Goal: Task Accomplishment & Management: Use online tool/utility

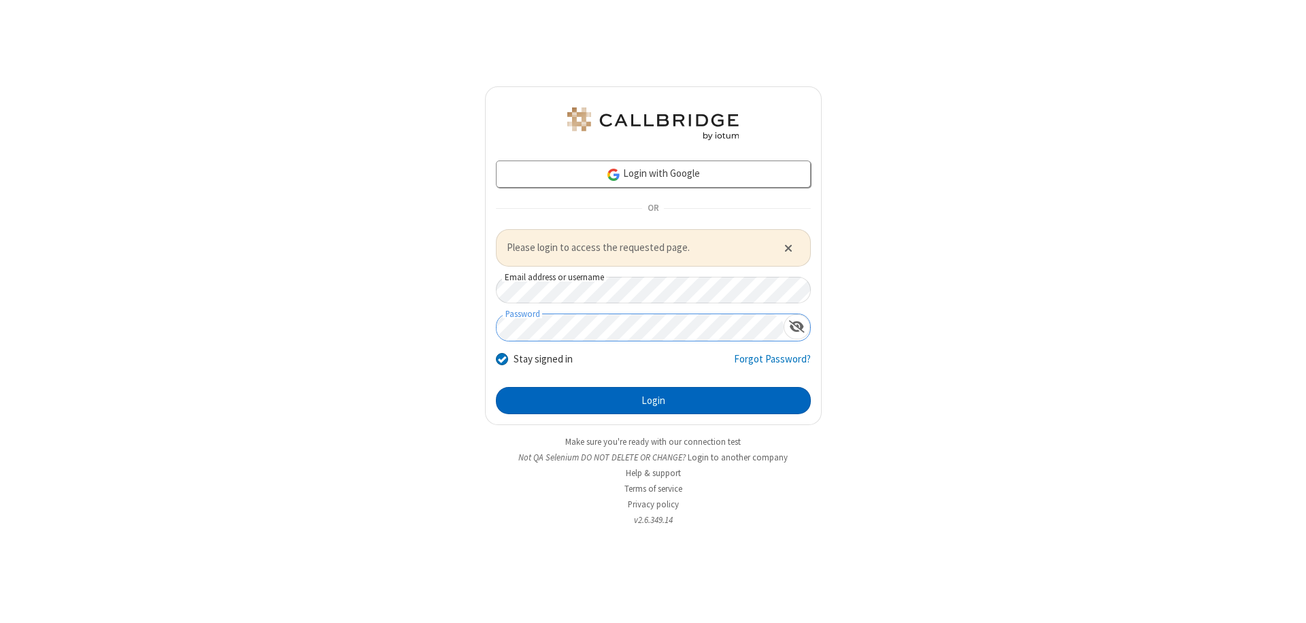
click at [653, 400] on button "Login" at bounding box center [653, 400] width 315 height 27
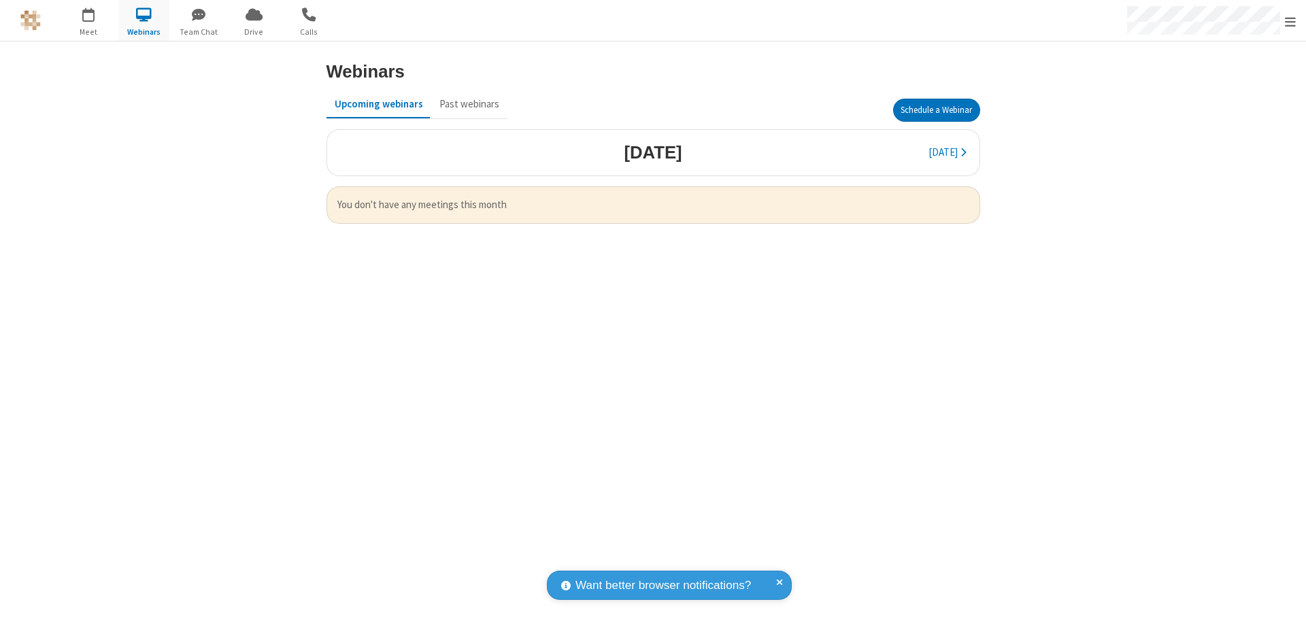
click at [936, 110] on button "Schedule a Webinar" at bounding box center [936, 110] width 87 height 23
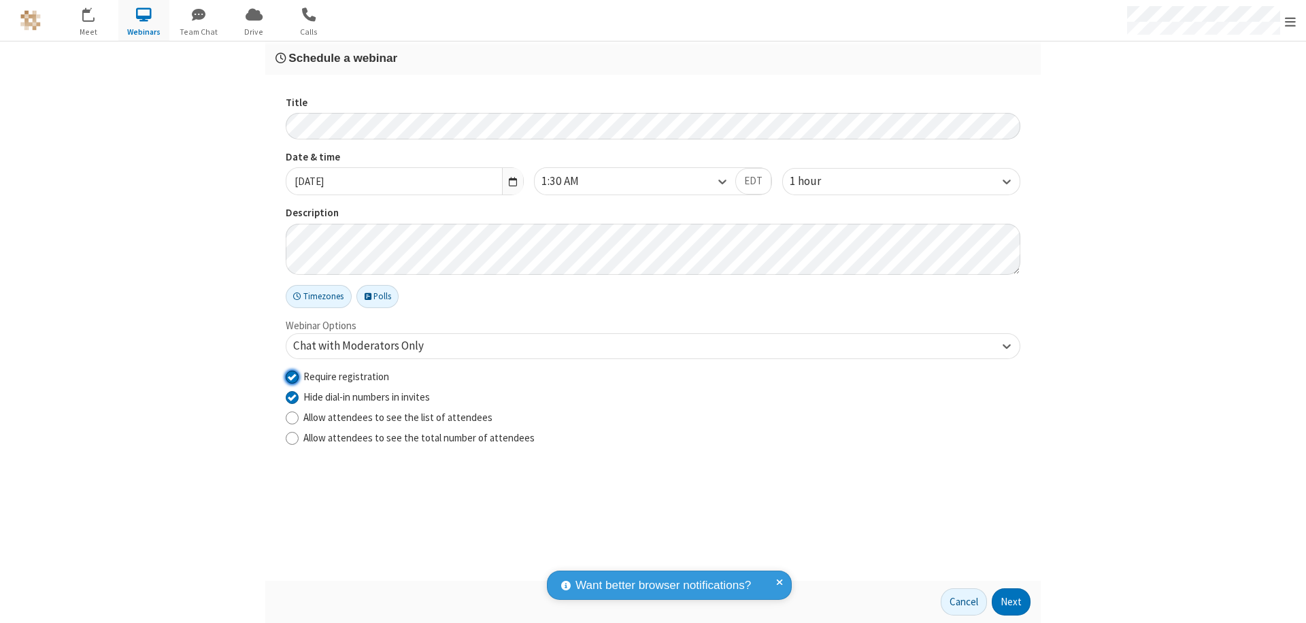
click at [292, 376] on input "Require registration" at bounding box center [292, 376] width 13 height 14
checkbox input "false"
click at [1011, 602] on button "Next" at bounding box center [1011, 601] width 39 height 27
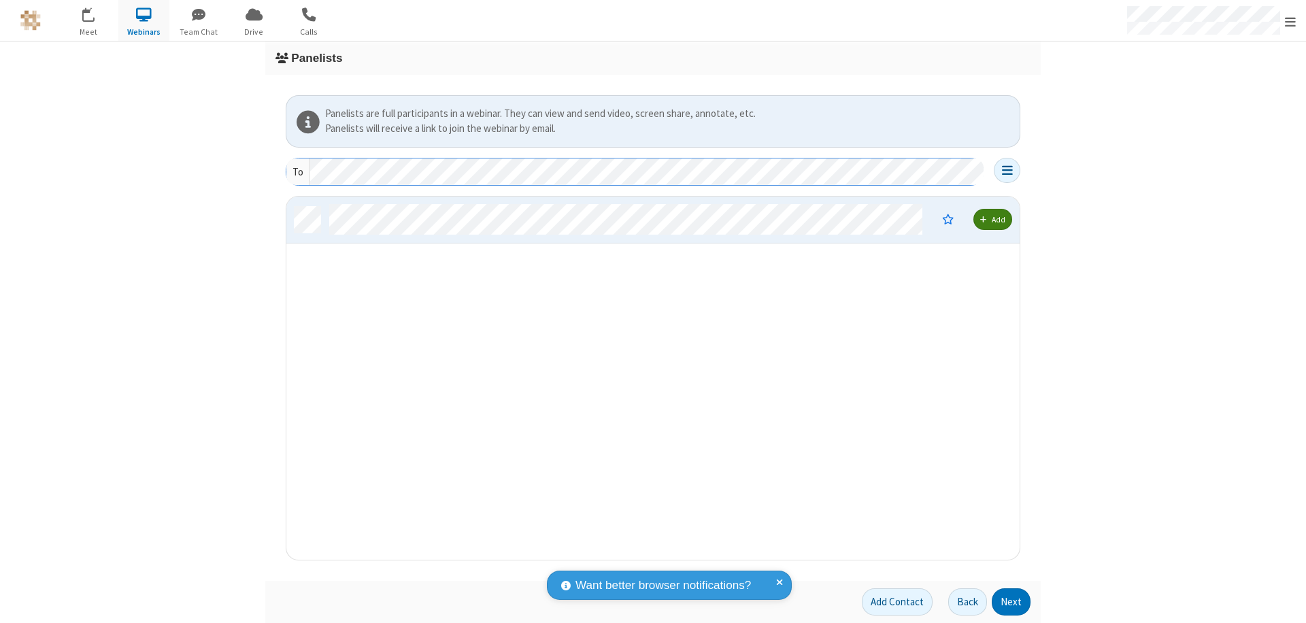
scroll to position [353, 723]
click at [1011, 602] on button "Next" at bounding box center [1011, 601] width 39 height 27
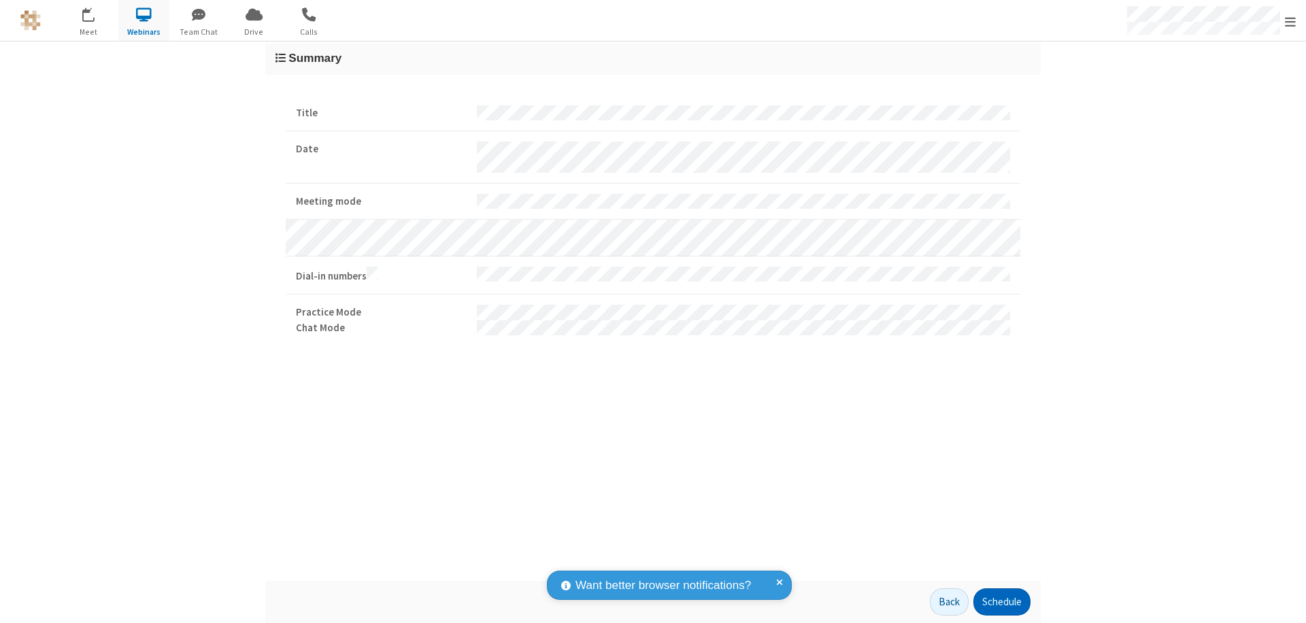
click at [1001, 602] on button "Schedule" at bounding box center [1001, 601] width 57 height 27
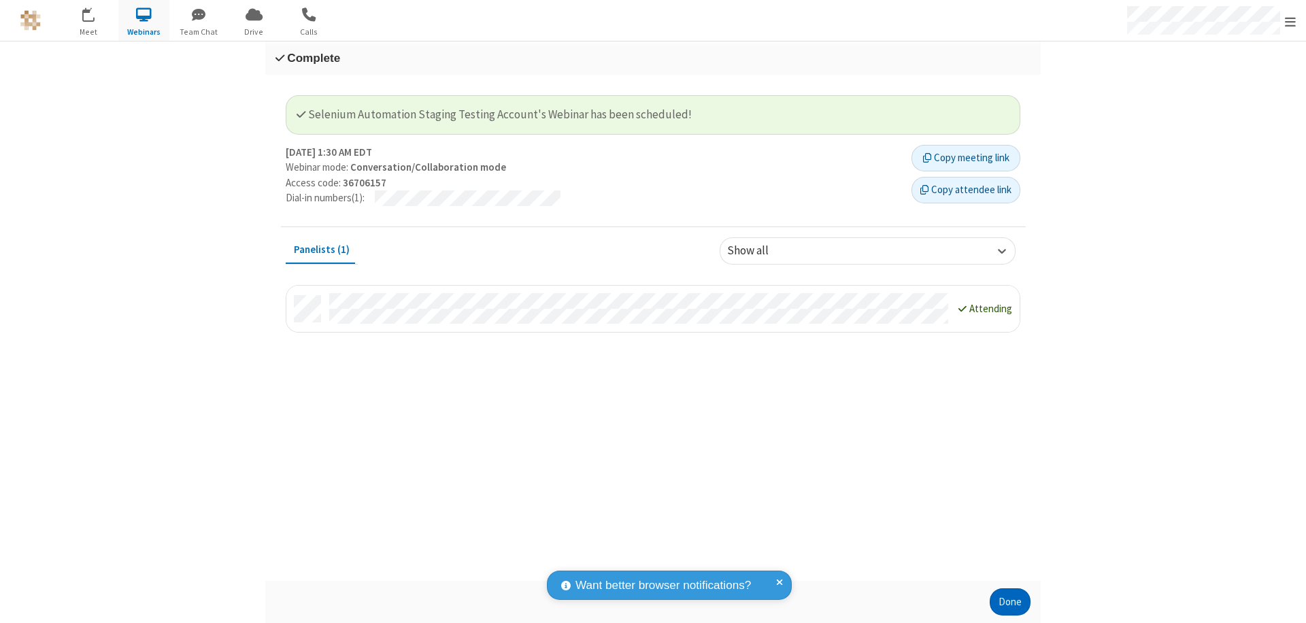
click at [1010, 602] on button "Done" at bounding box center [1010, 601] width 41 height 27
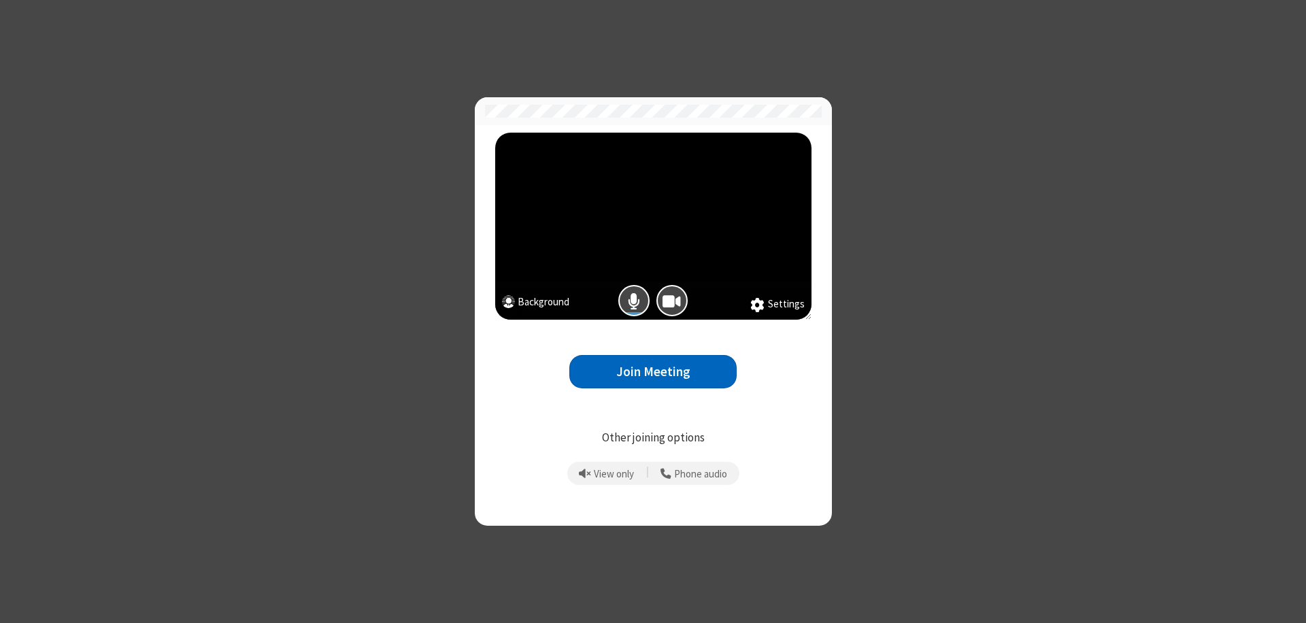
click at [653, 371] on button "Join Meeting" at bounding box center [652, 371] width 167 height 33
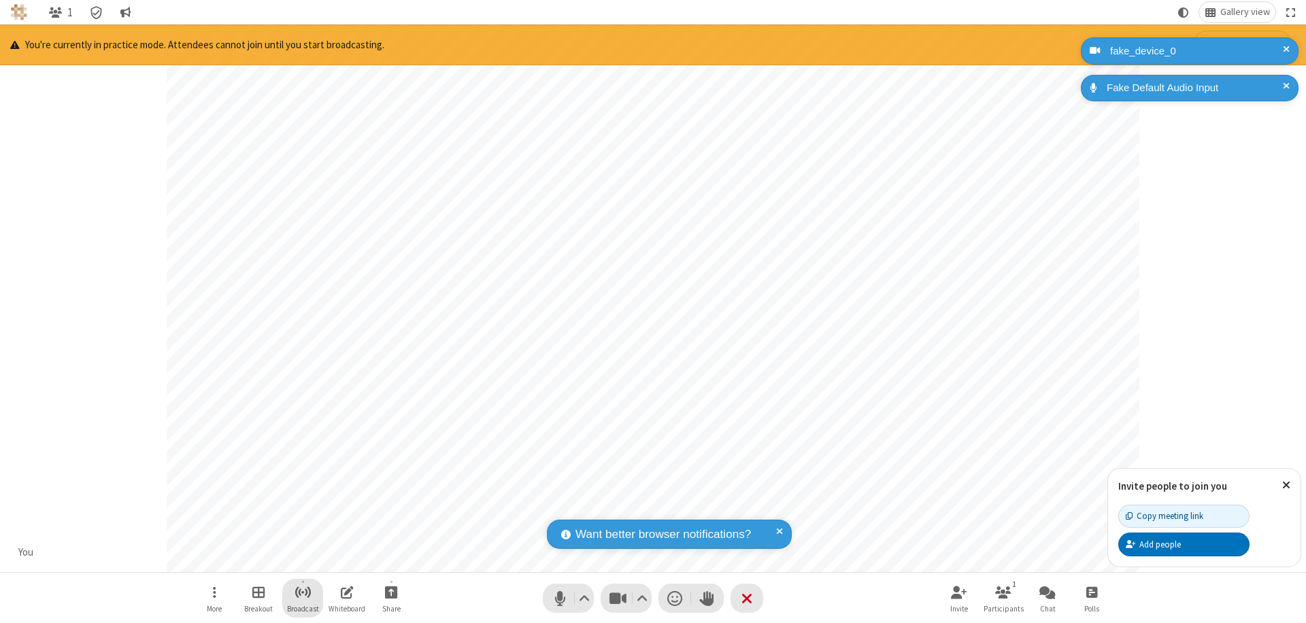
click at [302, 592] on span "Start broadcast" at bounding box center [303, 592] width 17 height 17
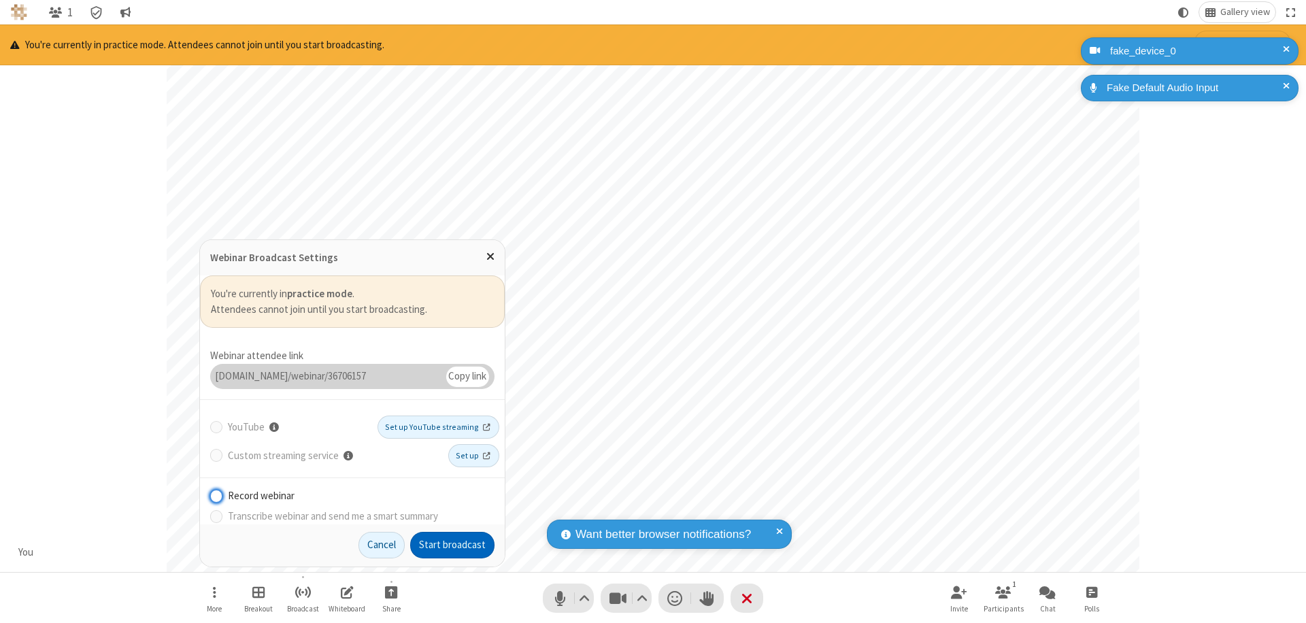
click at [452, 545] on button "Start broadcast" at bounding box center [452, 545] width 84 height 27
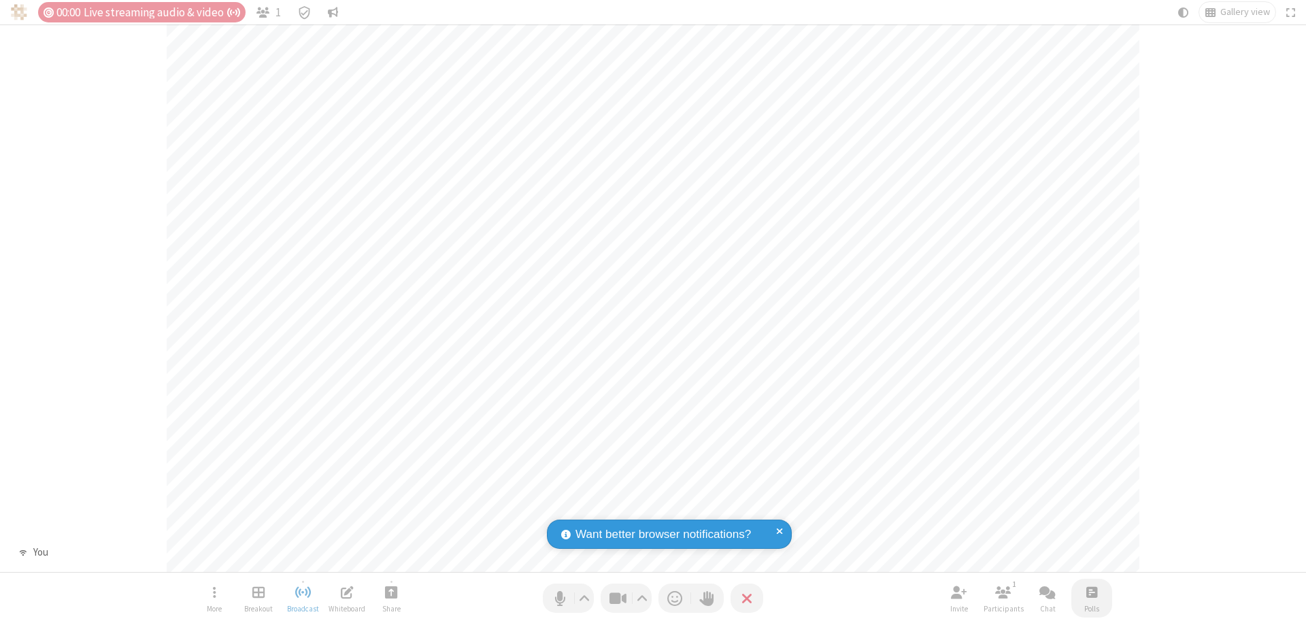
click at [1091, 592] on span "Open poll" at bounding box center [1091, 592] width 11 height 17
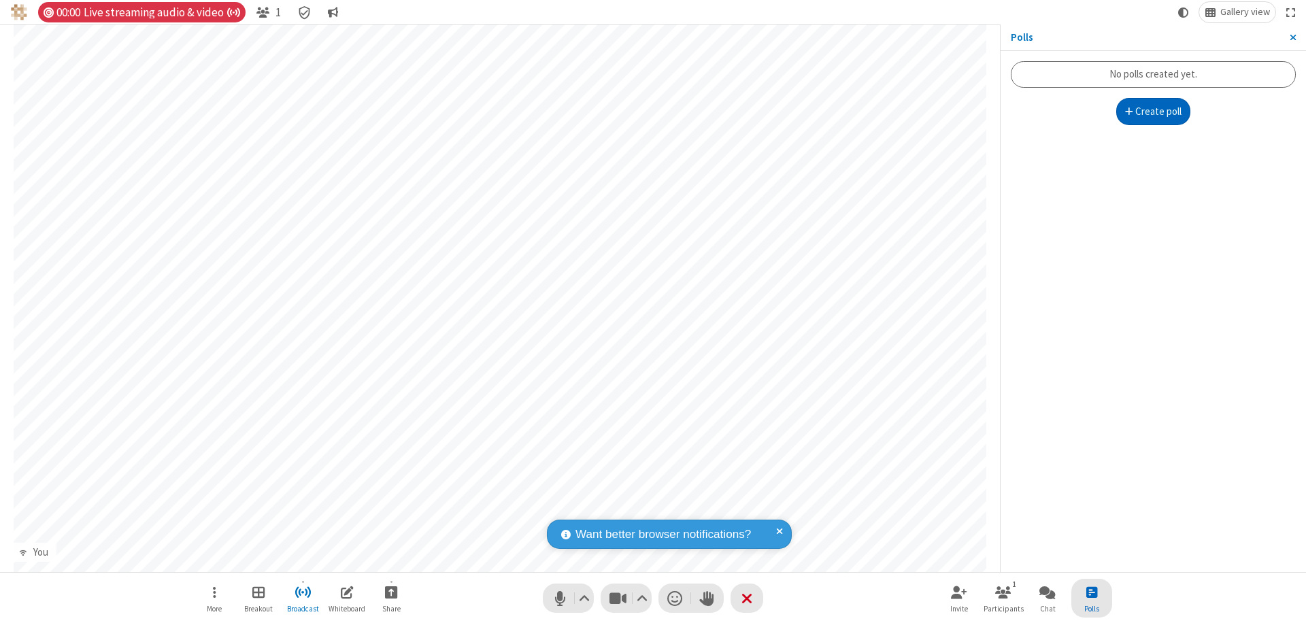
click at [1153, 112] on button "Create poll" at bounding box center [1153, 111] width 75 height 27
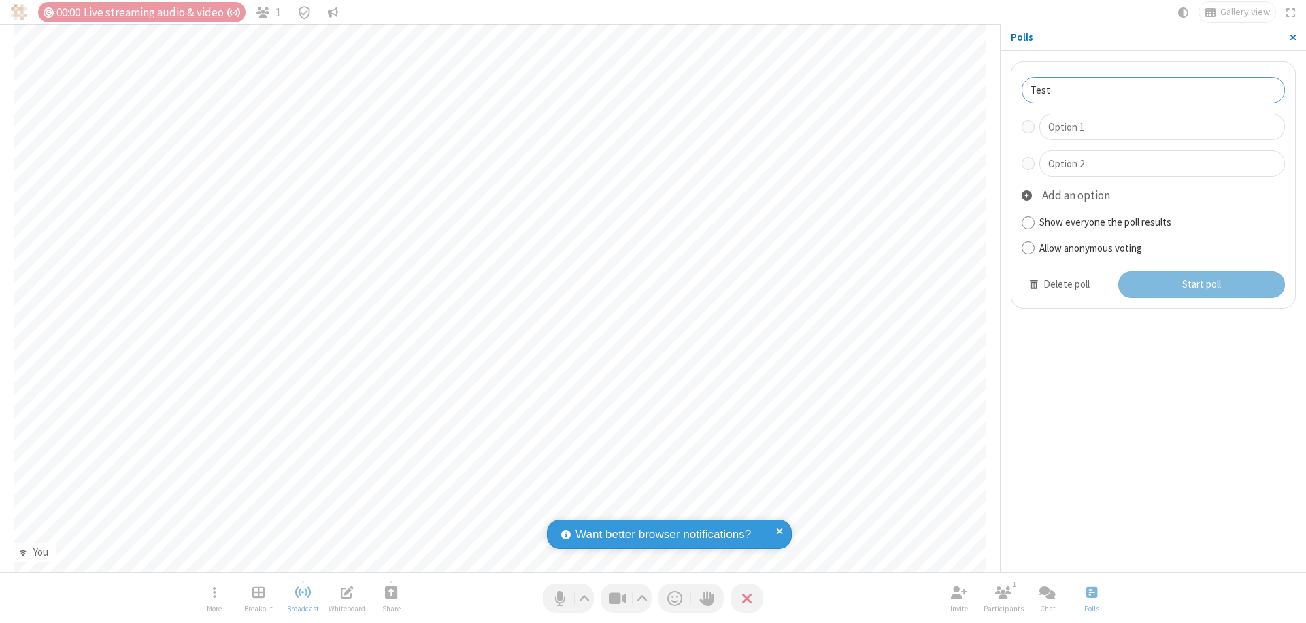
type input "Test"
type input "Yes"
type input "No"
click at [1201, 284] on button "Start poll" at bounding box center [1201, 284] width 167 height 27
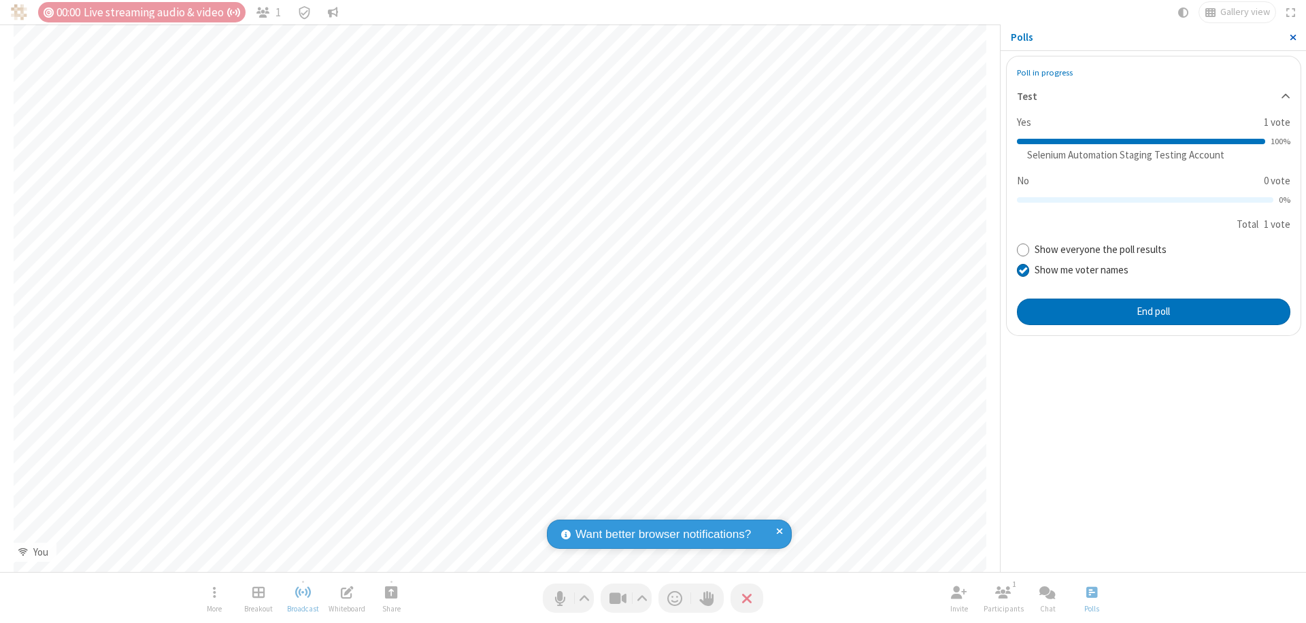
click at [1292, 37] on span "Close sidebar" at bounding box center [1293, 37] width 7 height 11
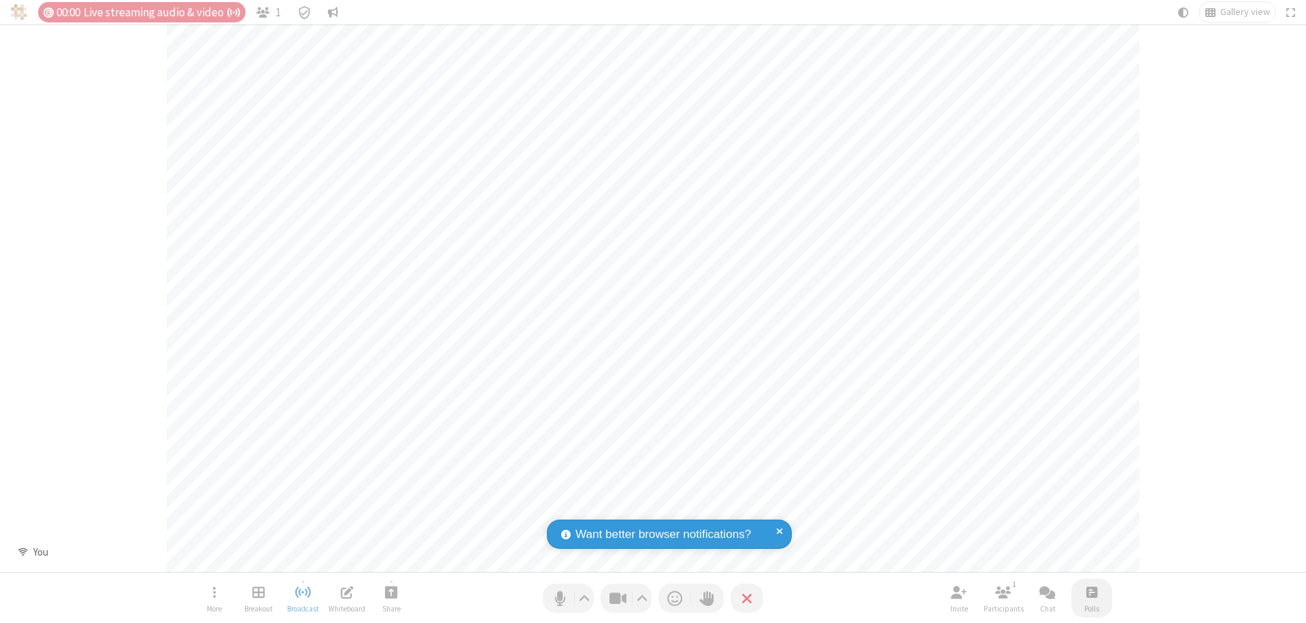
click at [1091, 592] on span "Open poll" at bounding box center [1091, 592] width 11 height 17
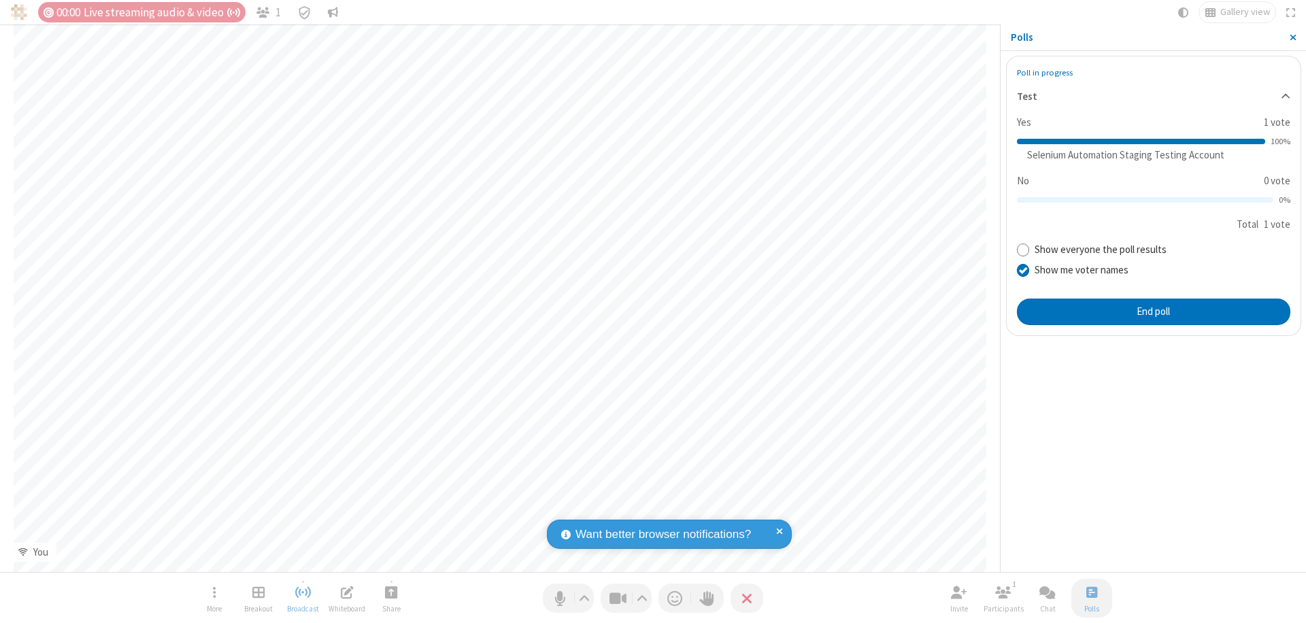
click at [1153, 312] on button "End poll" at bounding box center [1153, 312] width 273 height 27
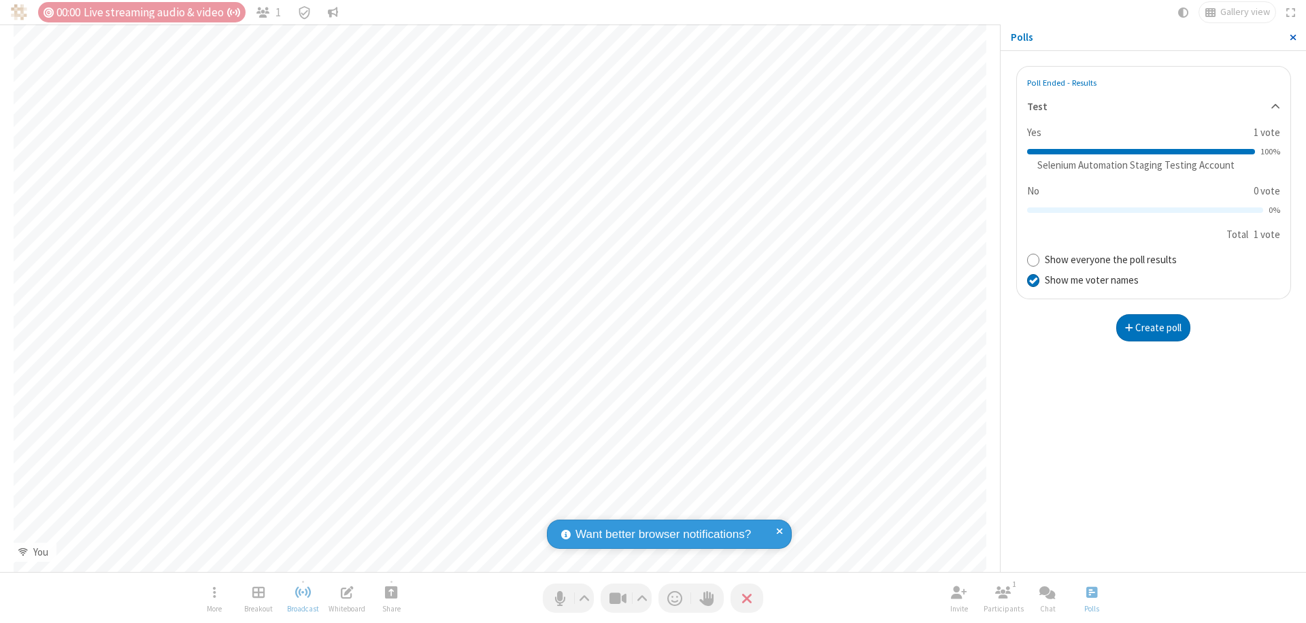
click at [1292, 37] on span "Close sidebar" at bounding box center [1293, 37] width 7 height 11
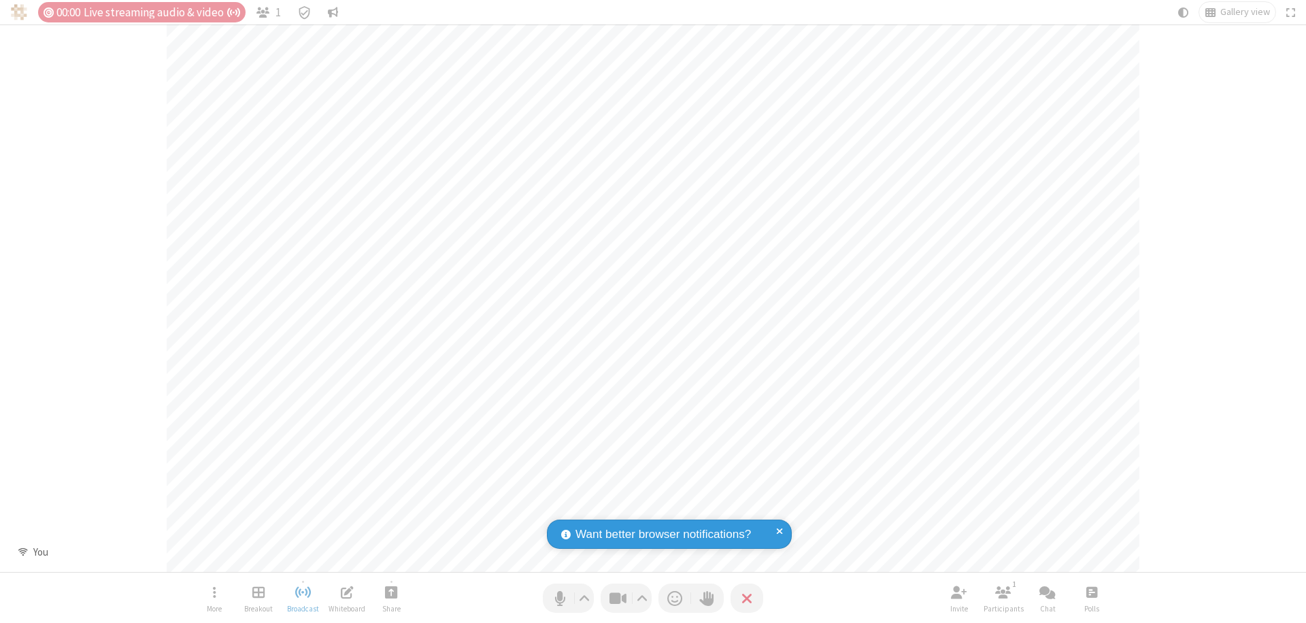
click at [1091, 592] on span "Open poll" at bounding box center [1091, 592] width 11 height 17
